Goal: Task Accomplishment & Management: Manage account settings

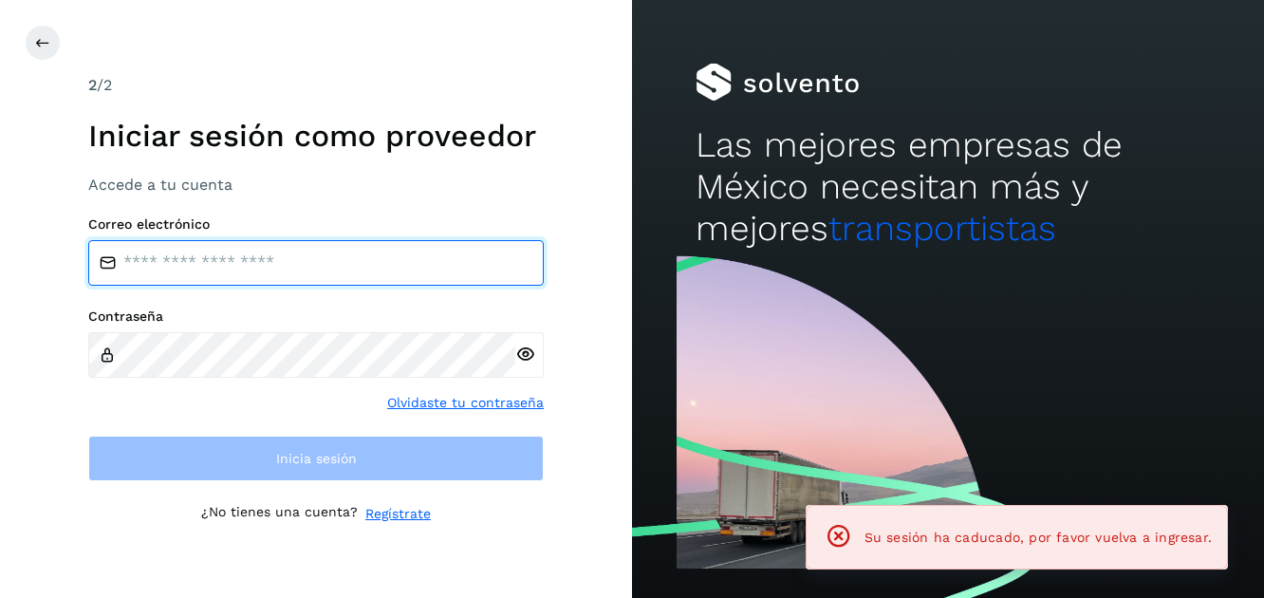
type input "**********"
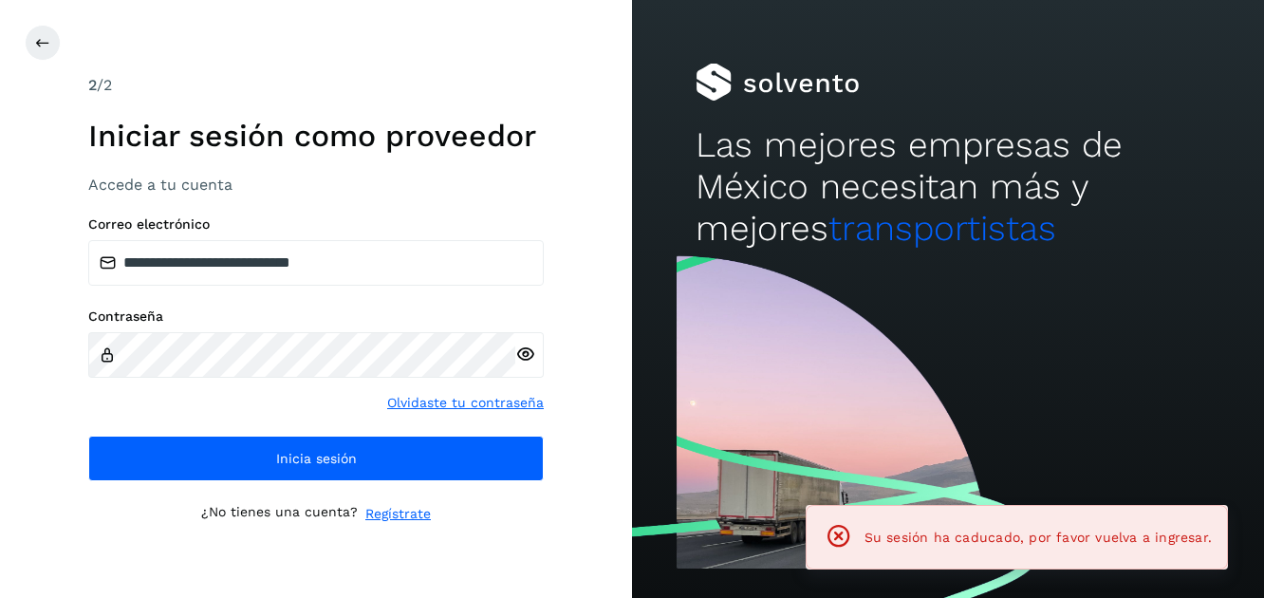
click at [531, 354] on icon at bounding box center [525, 354] width 20 height 20
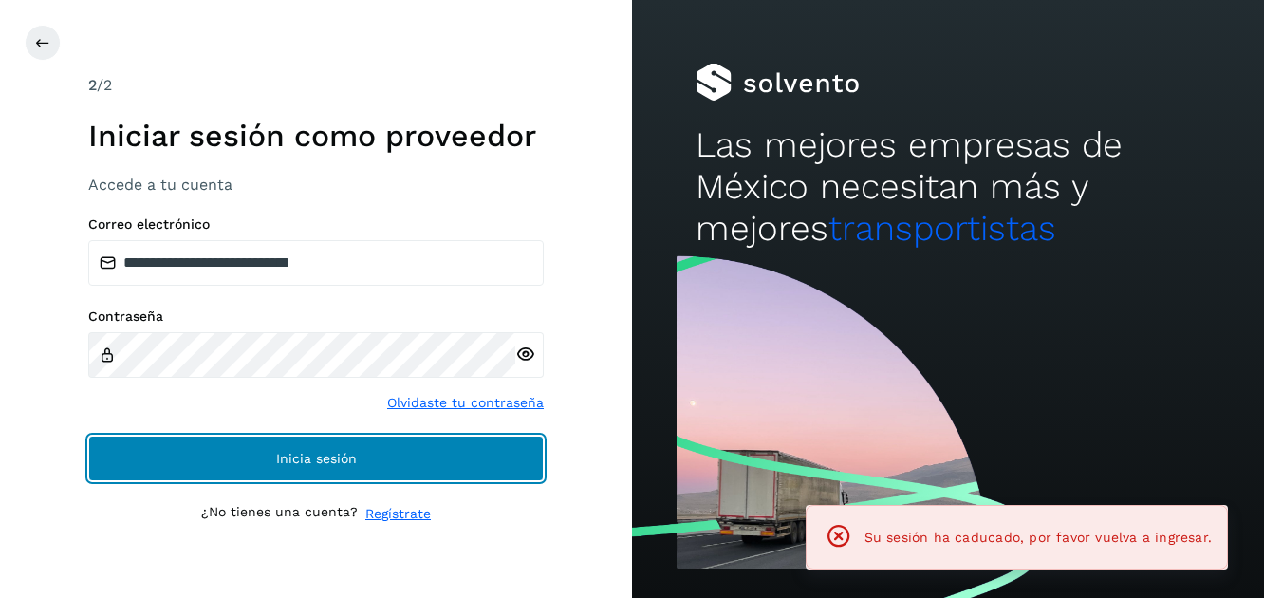
click at [331, 454] on span "Inicia sesión" at bounding box center [316, 458] width 81 height 13
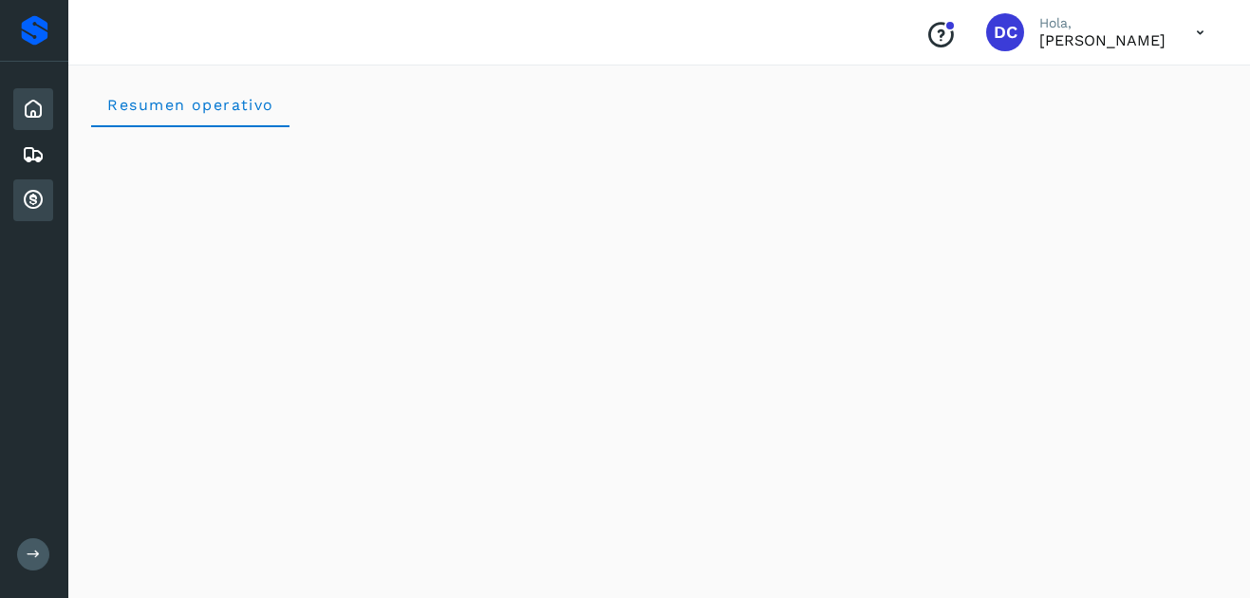
click at [33, 195] on icon at bounding box center [33, 200] width 23 height 23
